Goal: Task Accomplishment & Management: Use online tool/utility

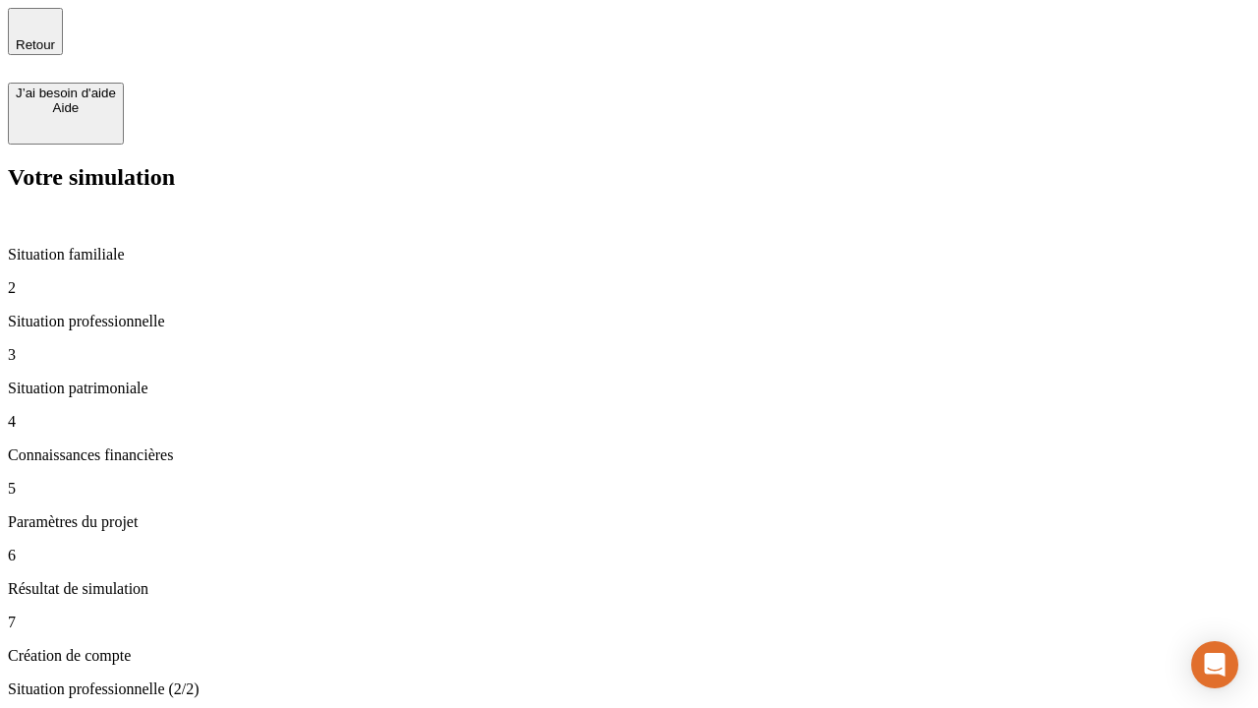
type input "30 000"
type input "1 000"
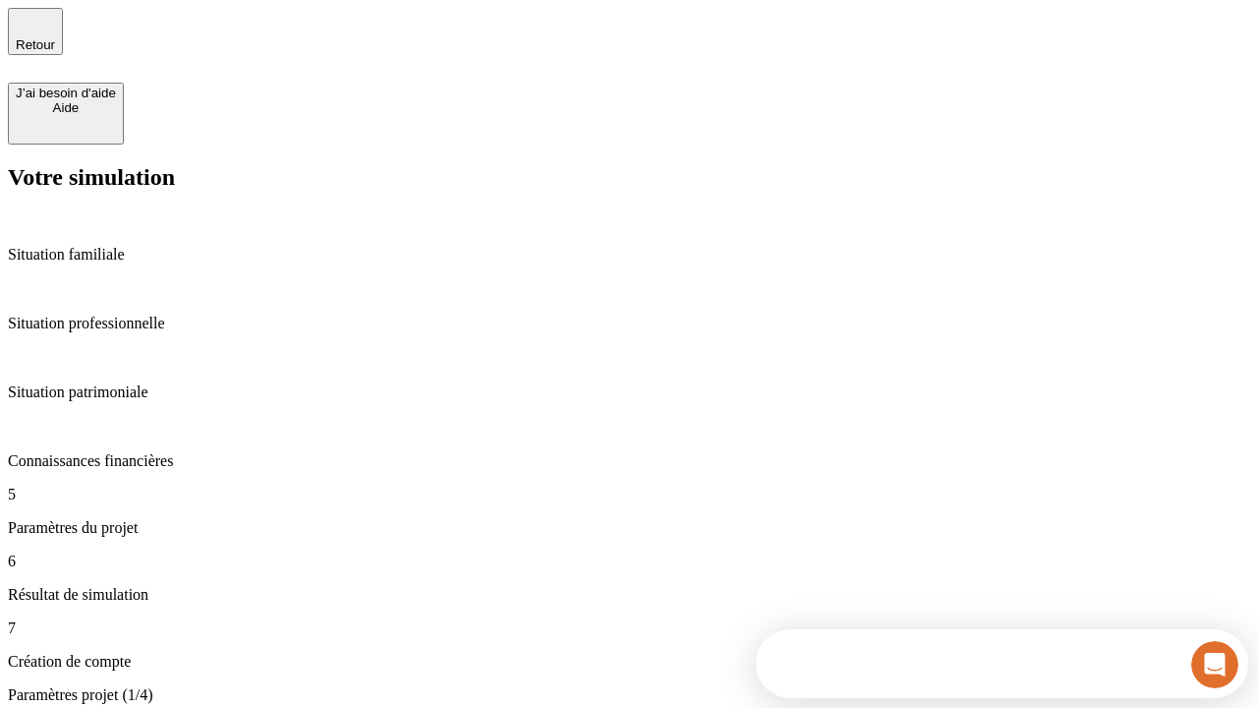
scroll to position [37, 0]
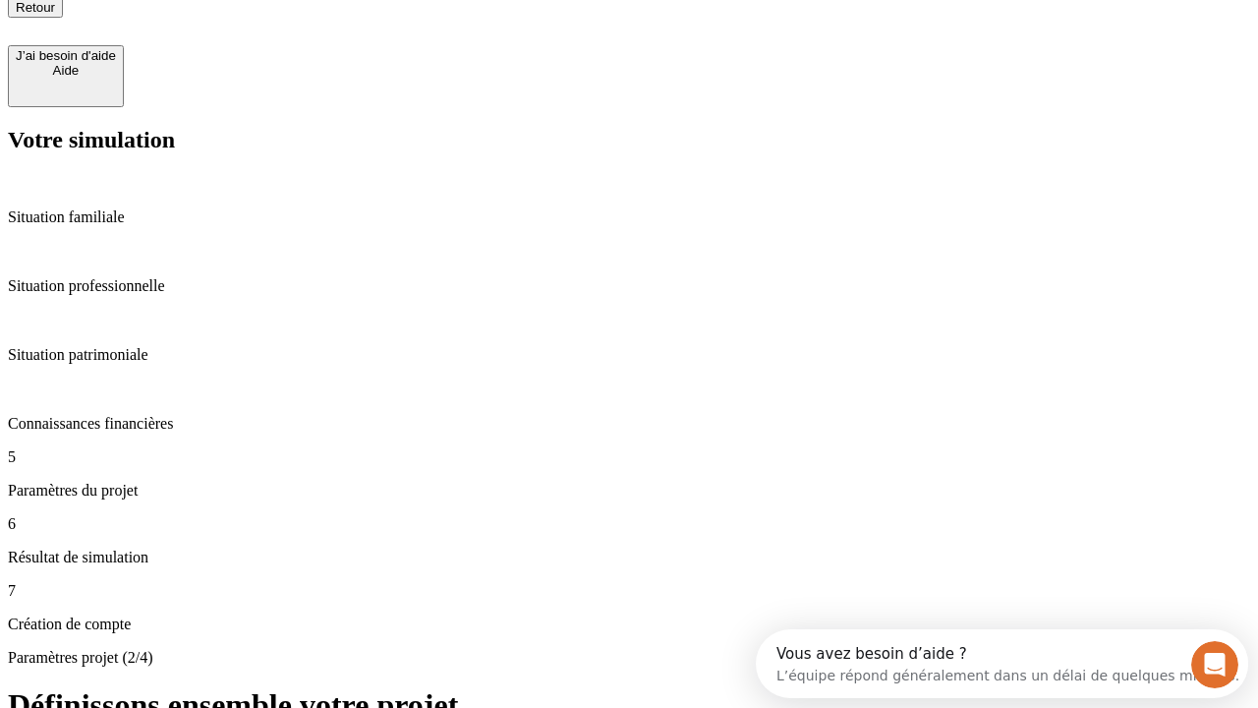
type input "65"
type input "5 000"
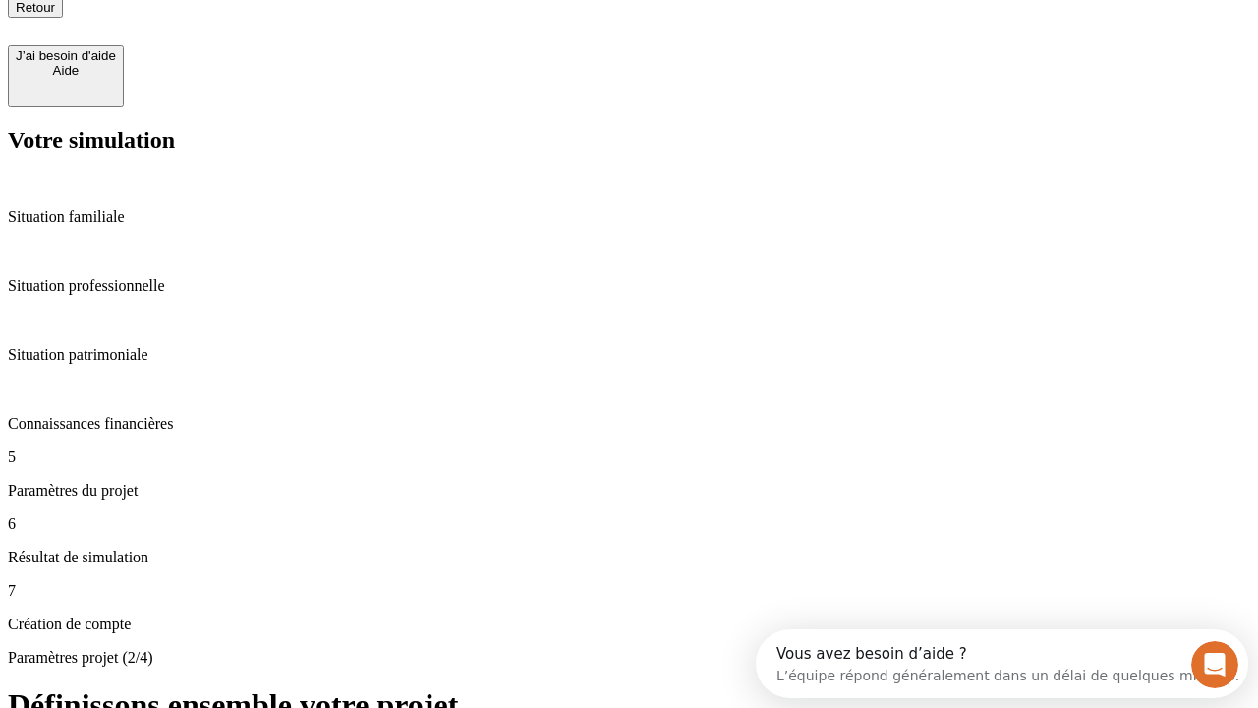
type input "640"
